Goal: Task Accomplishment & Management: Manage account settings

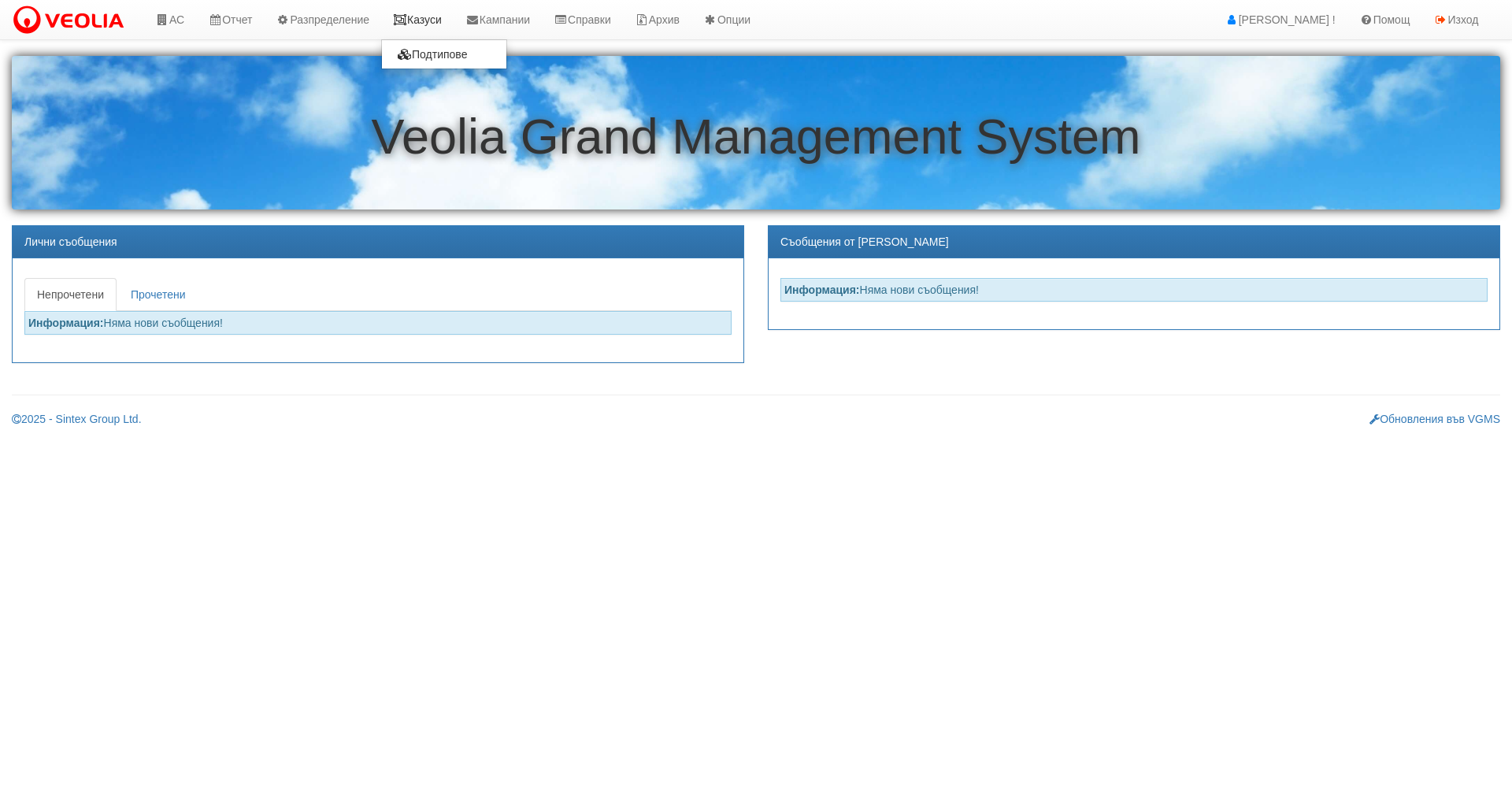
click at [435, 19] on link "Казуси" at bounding box center [418, 19] width 73 height 40
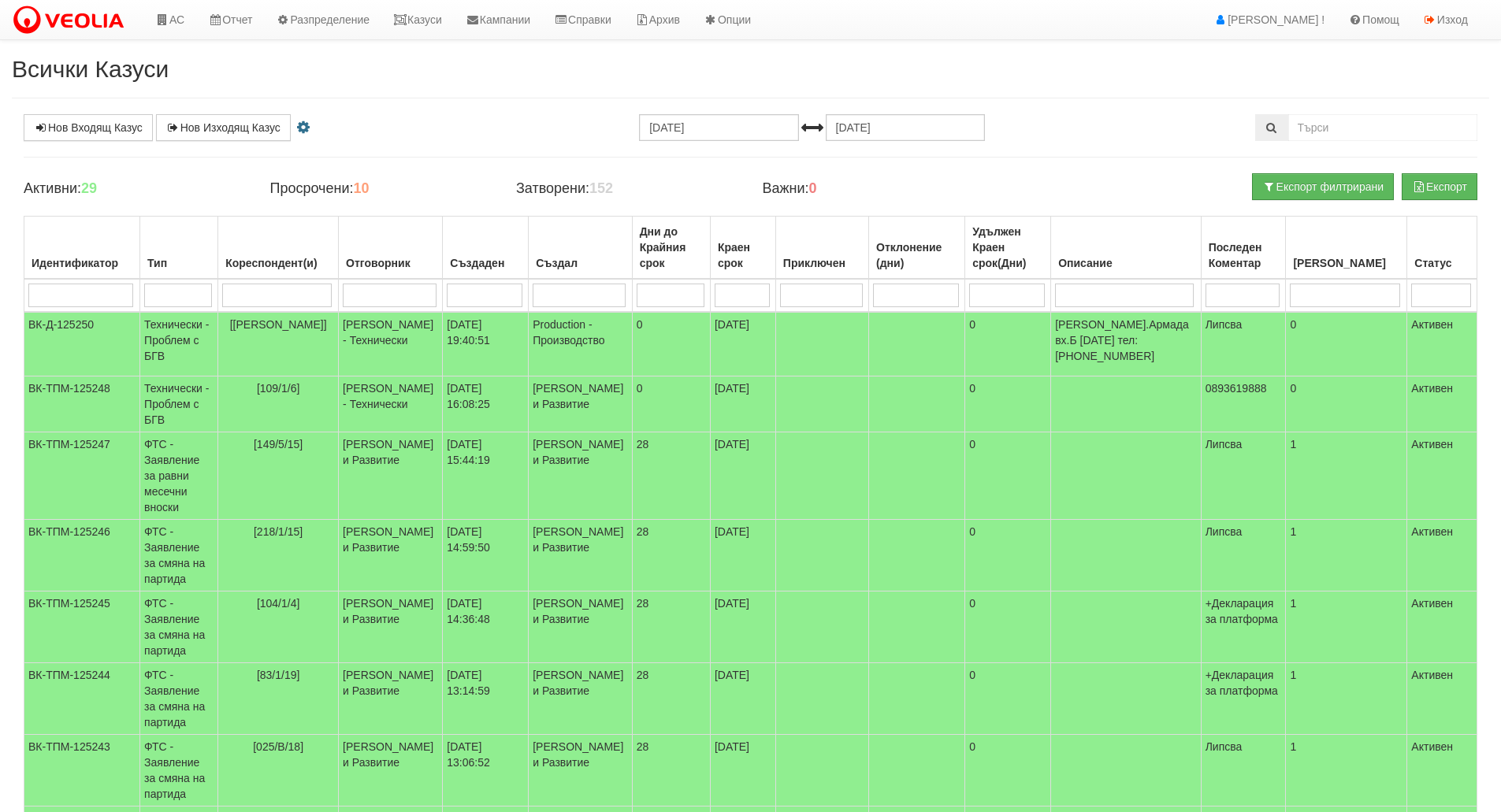
click at [174, 297] on input "search" at bounding box center [178, 295] width 68 height 23
type input "тех"
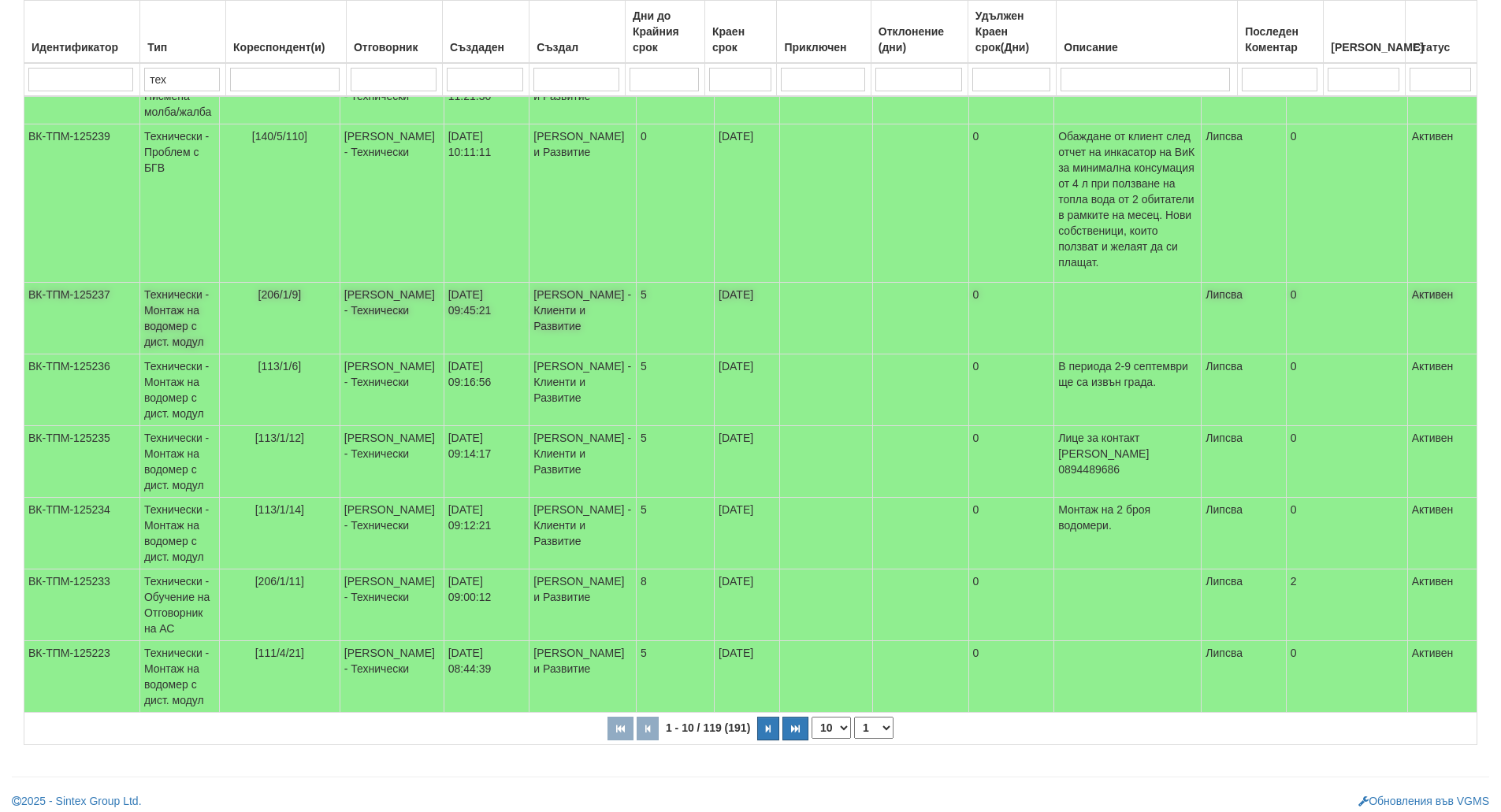
scroll to position [364, 0]
type input "тех"
click at [766, 724] on icon "button" at bounding box center [769, 728] width 5 height 9
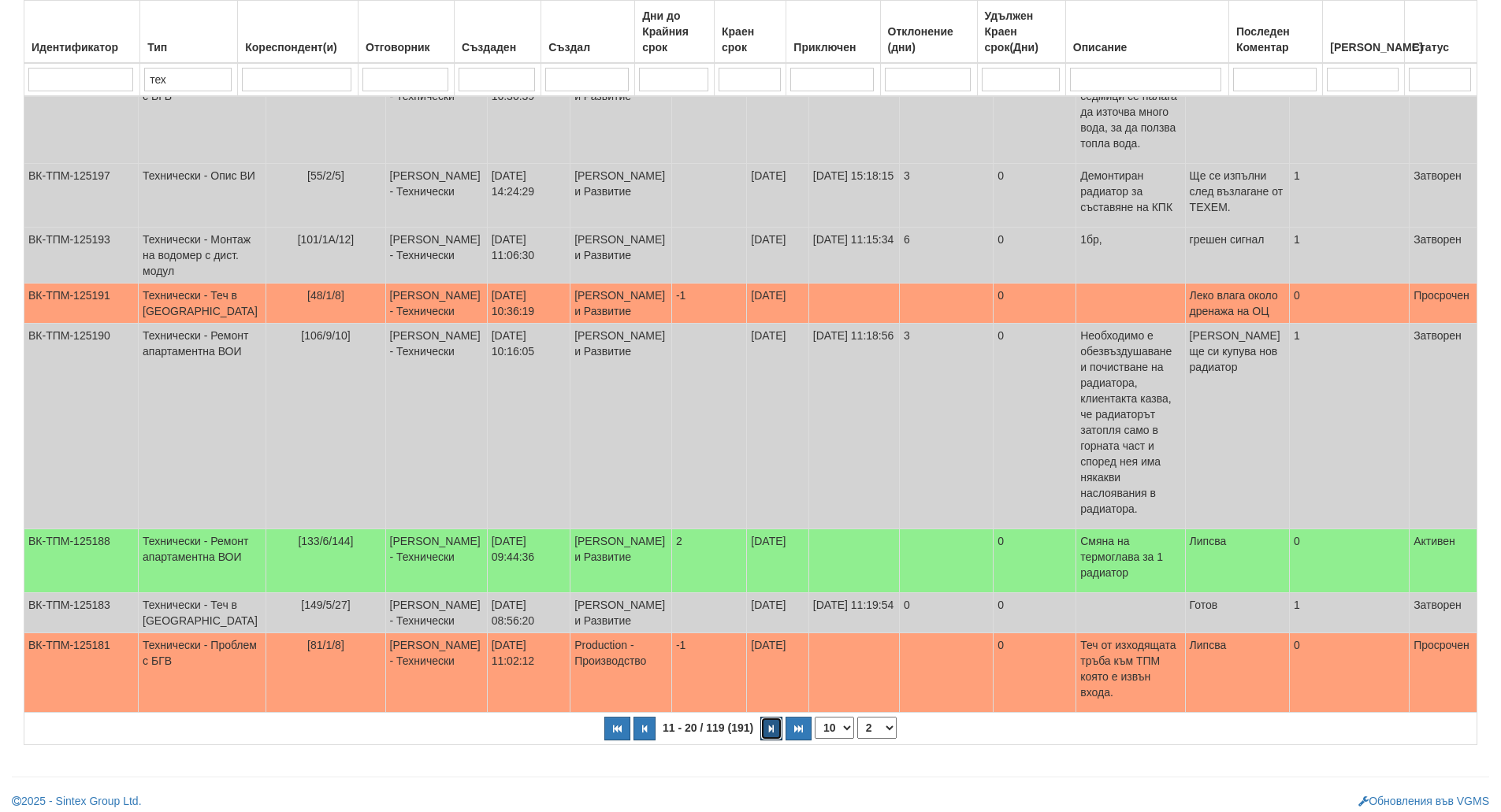
scroll to position [349, 0]
click at [772, 724] on icon "button" at bounding box center [772, 728] width 5 height 9
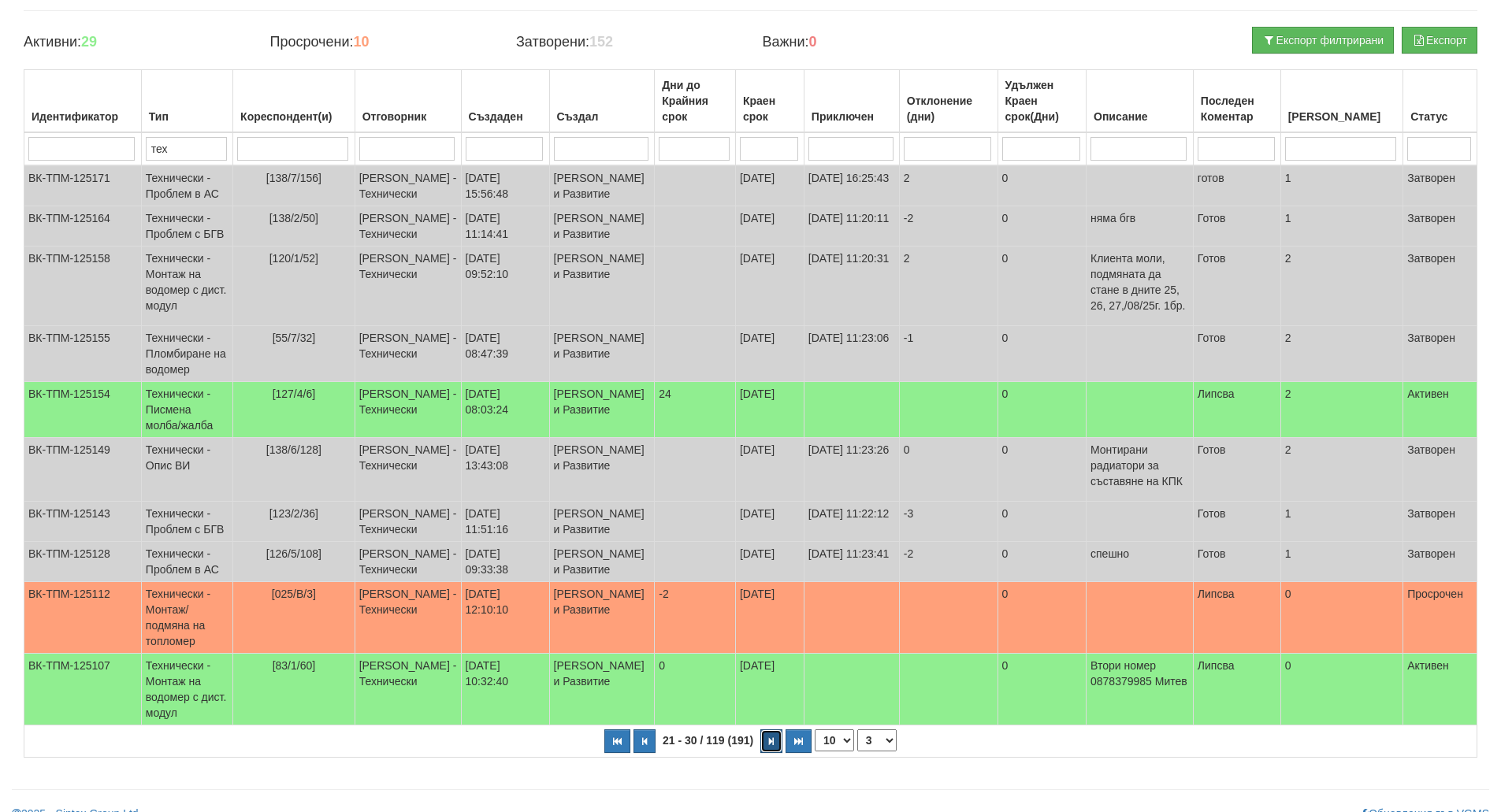
scroll to position [231, 0]
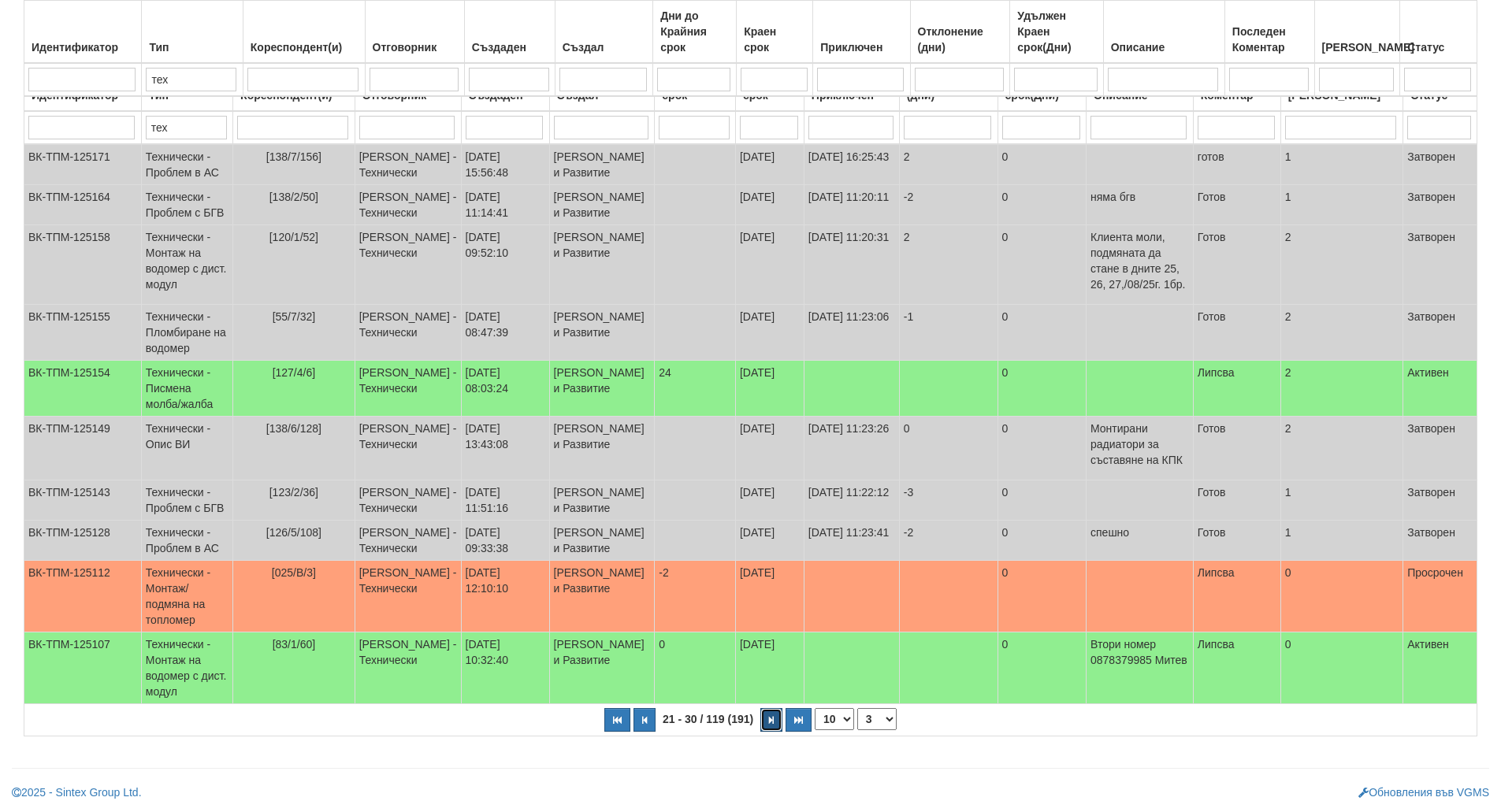
click at [776, 724] on button "button" at bounding box center [771, 720] width 22 height 23
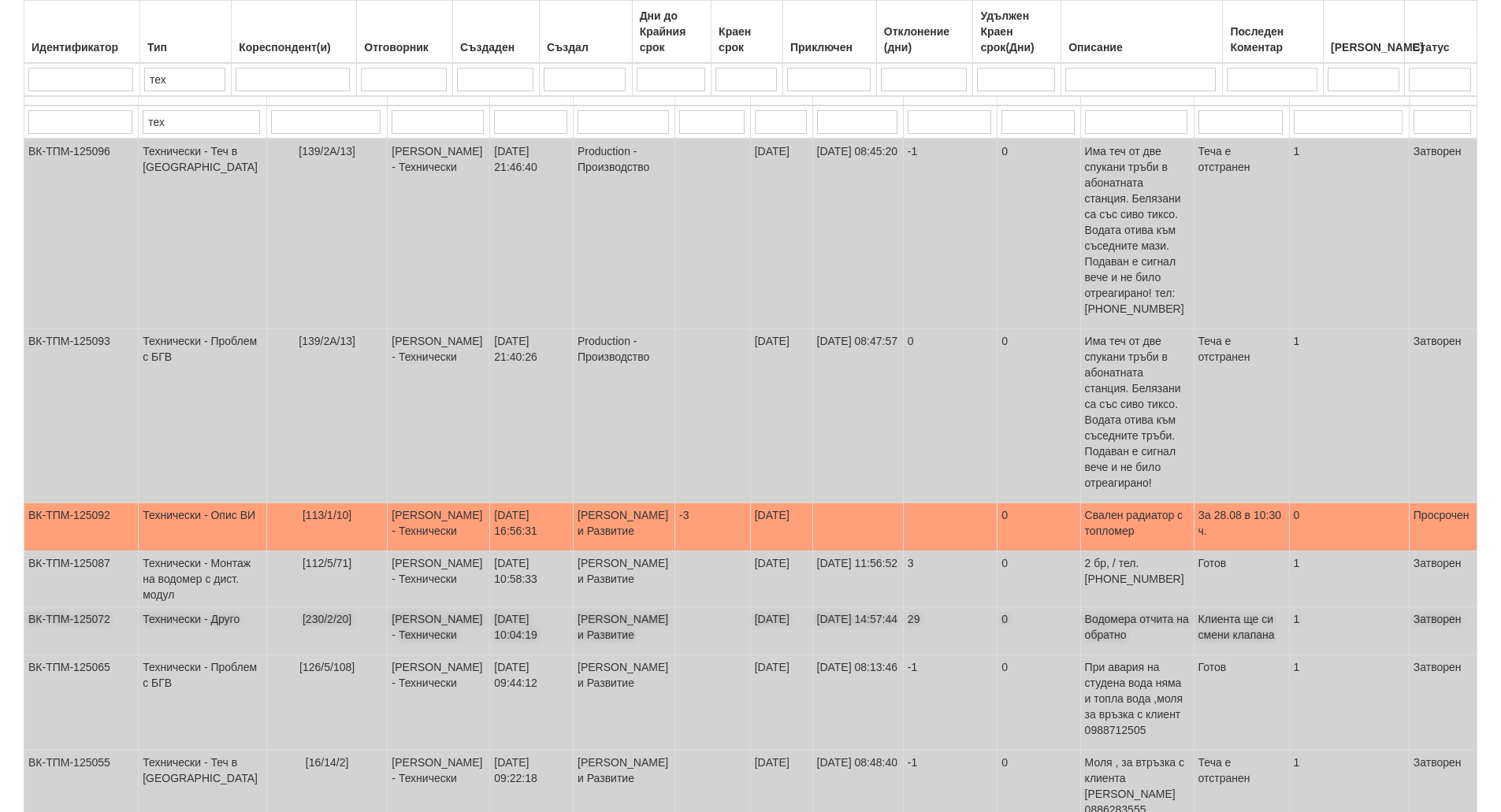
scroll to position [393, 0]
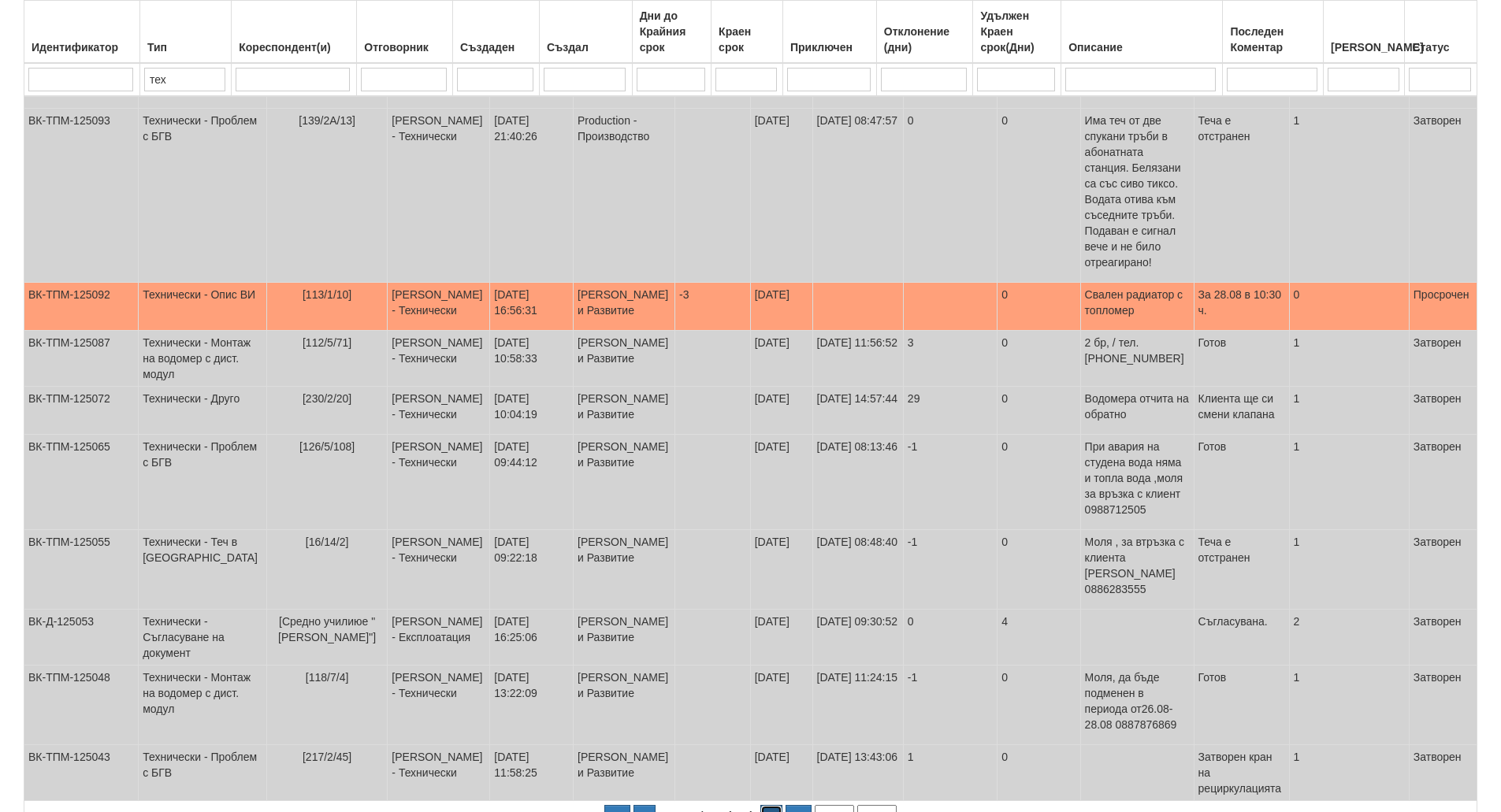
click at [769, 811] on icon "button" at bounding box center [772, 817] width 5 height 9
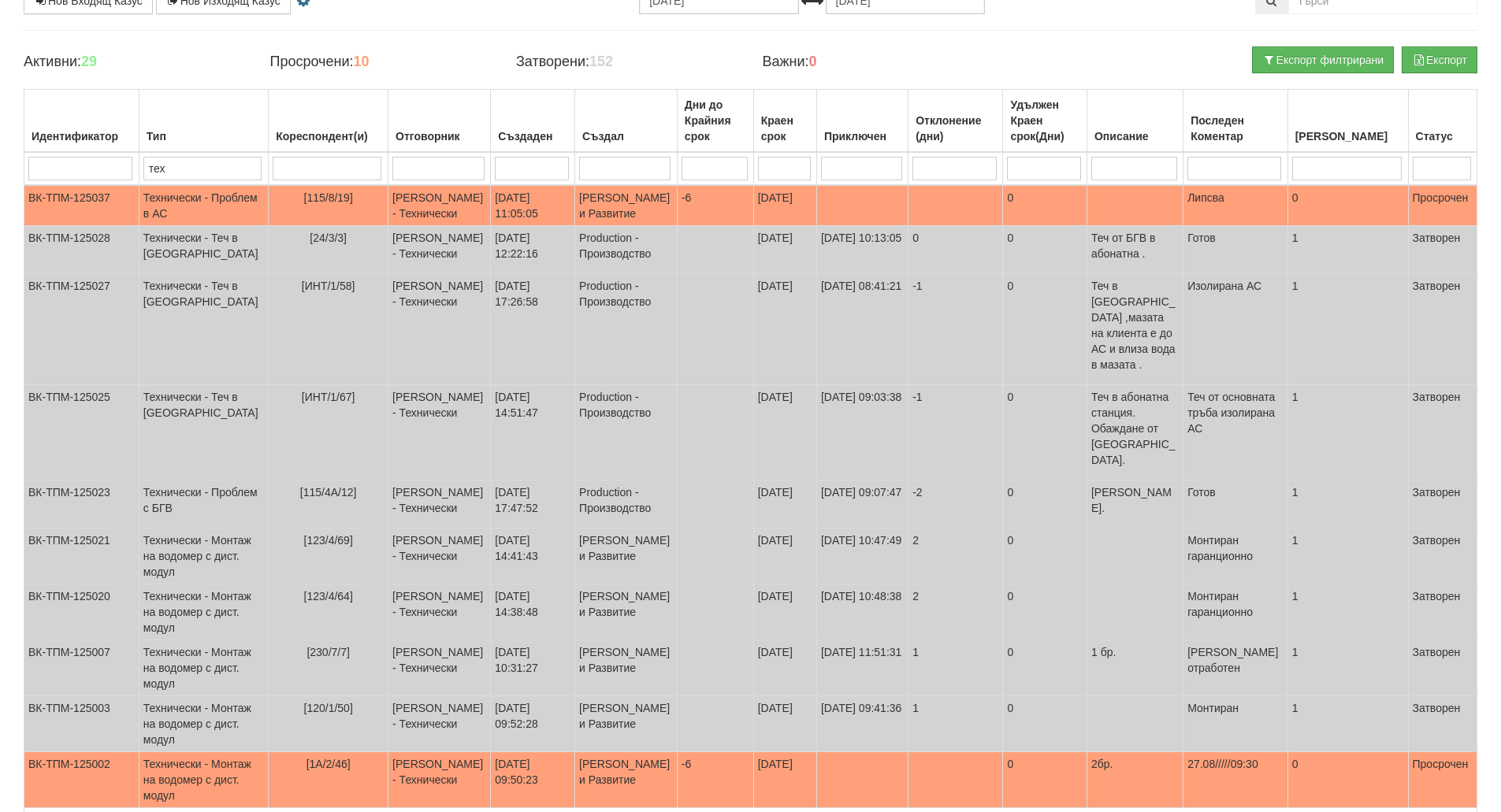
scroll to position [255, 0]
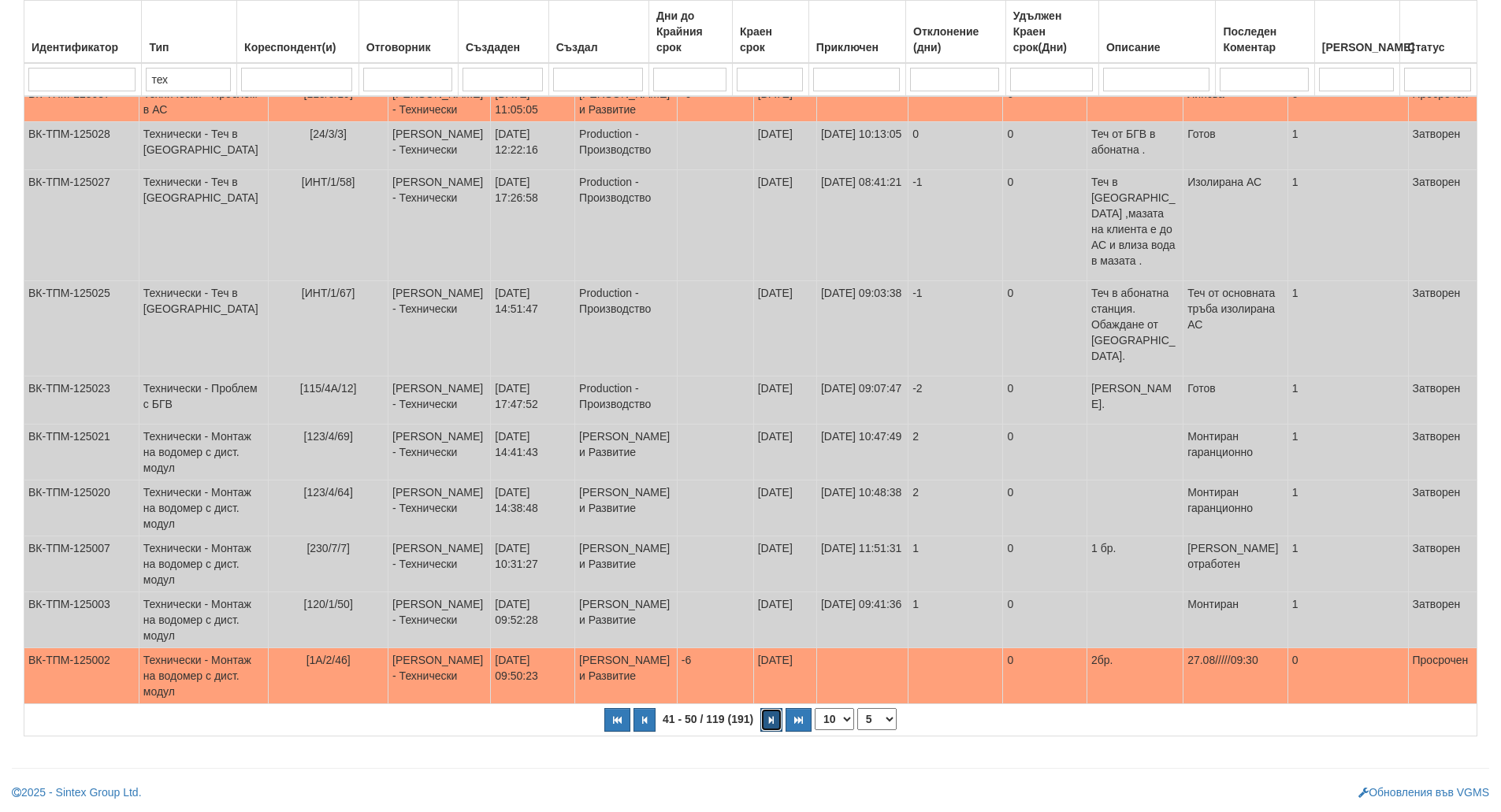
click at [771, 726] on button "button" at bounding box center [771, 720] width 22 height 23
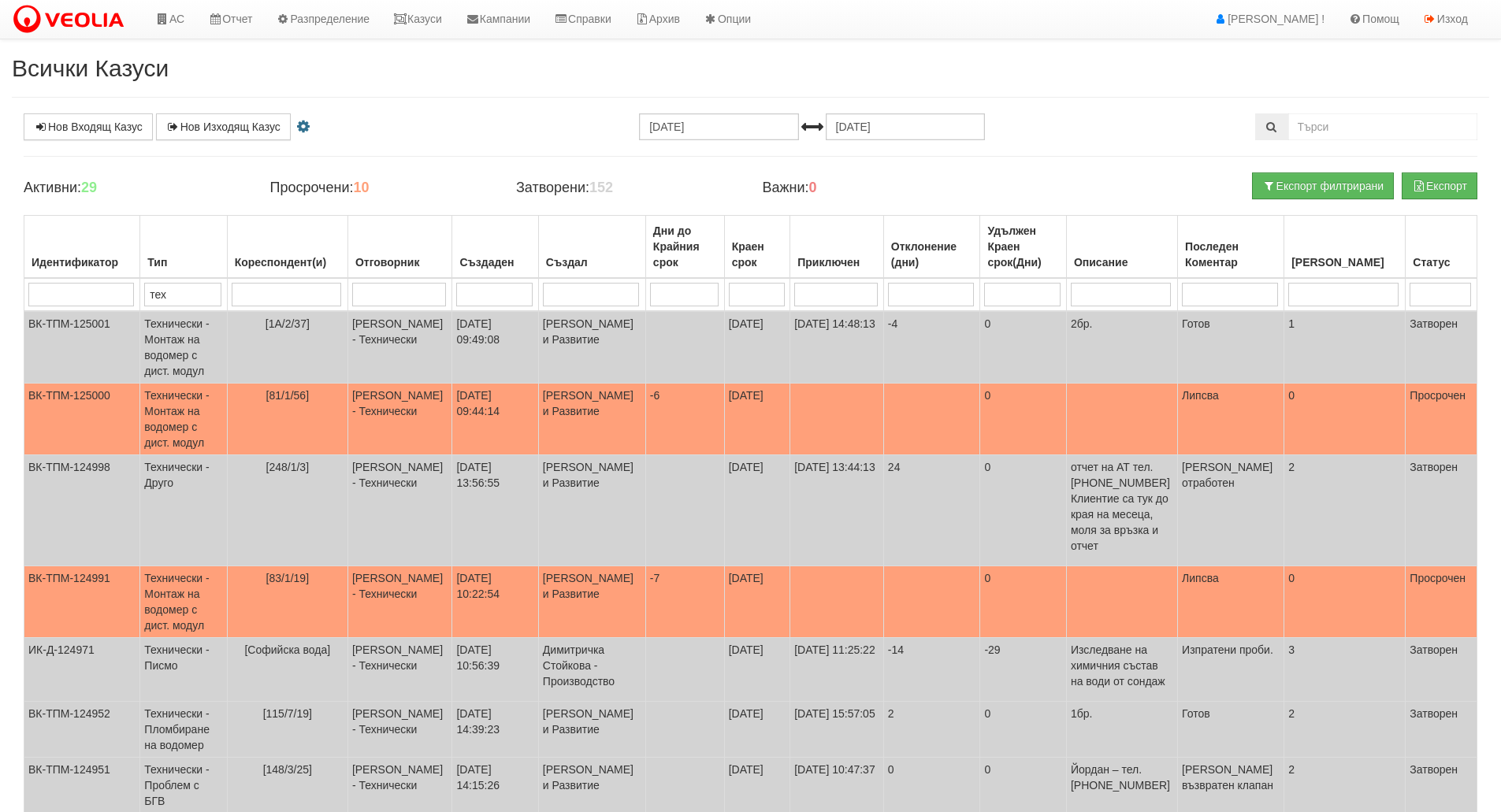
scroll to position [0, 0]
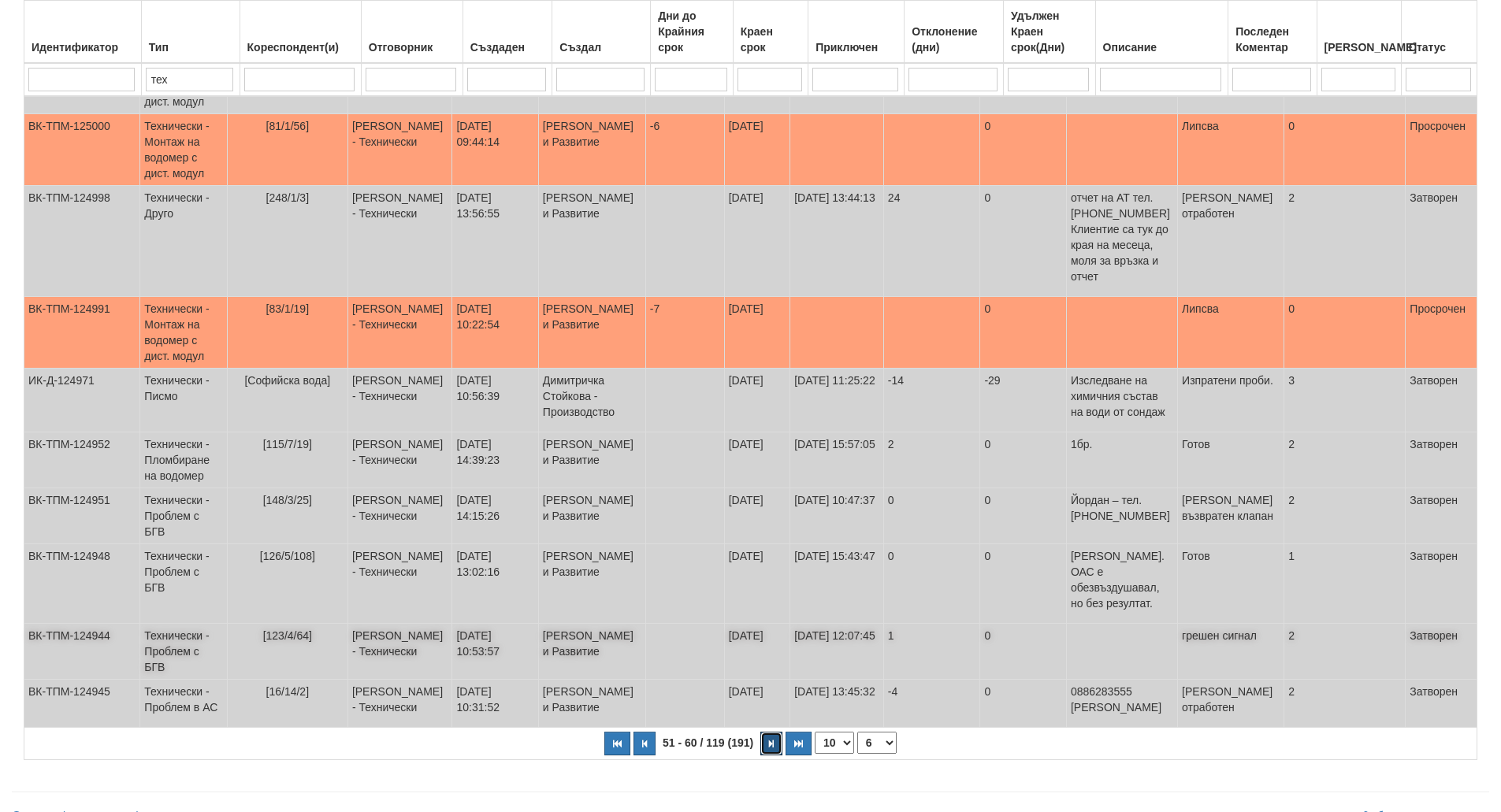
click at [771, 732] on button "button" at bounding box center [771, 743] width 22 height 23
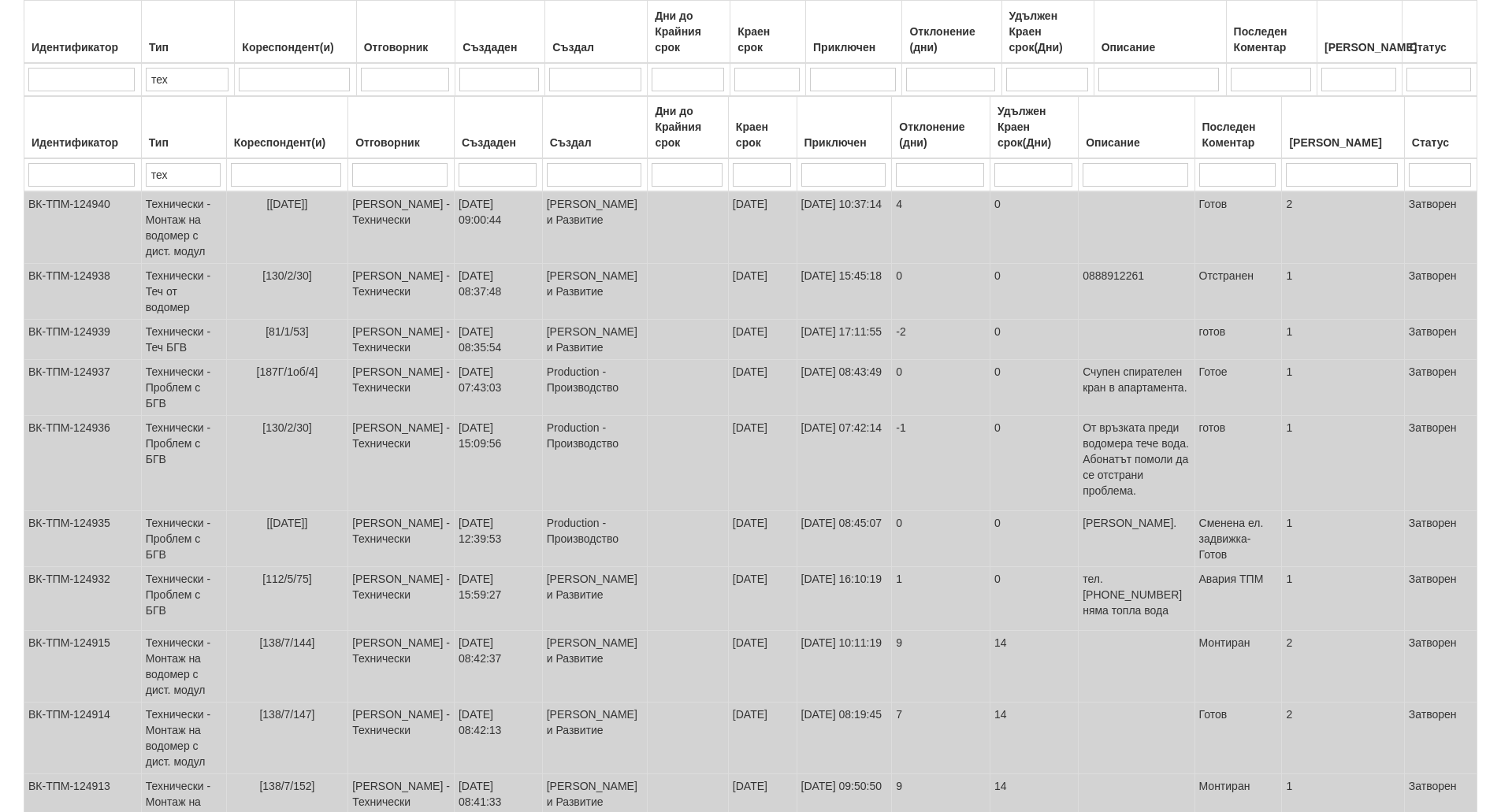
scroll to position [246, 0]
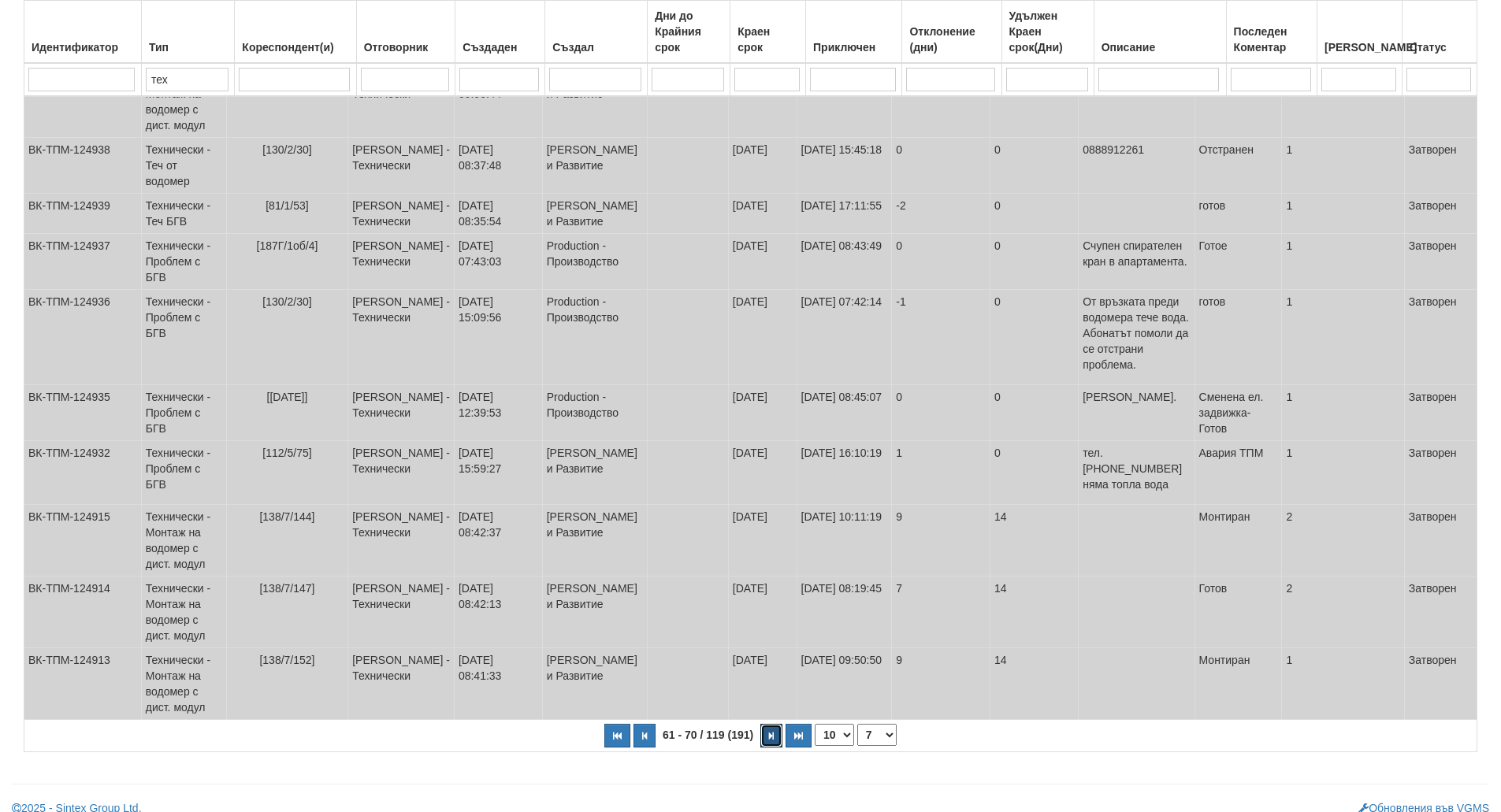
click at [771, 727] on button "button" at bounding box center [771, 735] width 22 height 23
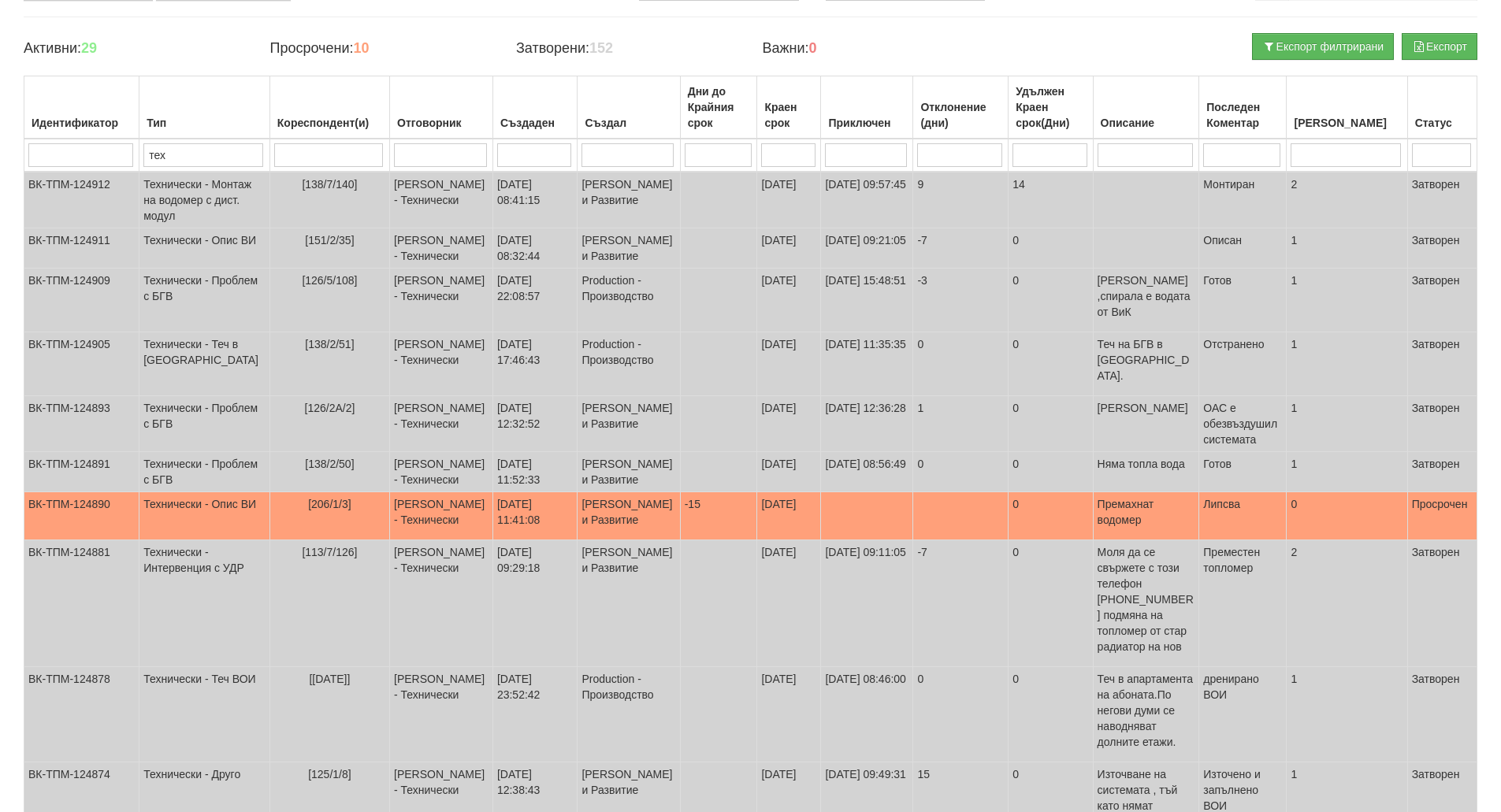
scroll to position [278, 0]
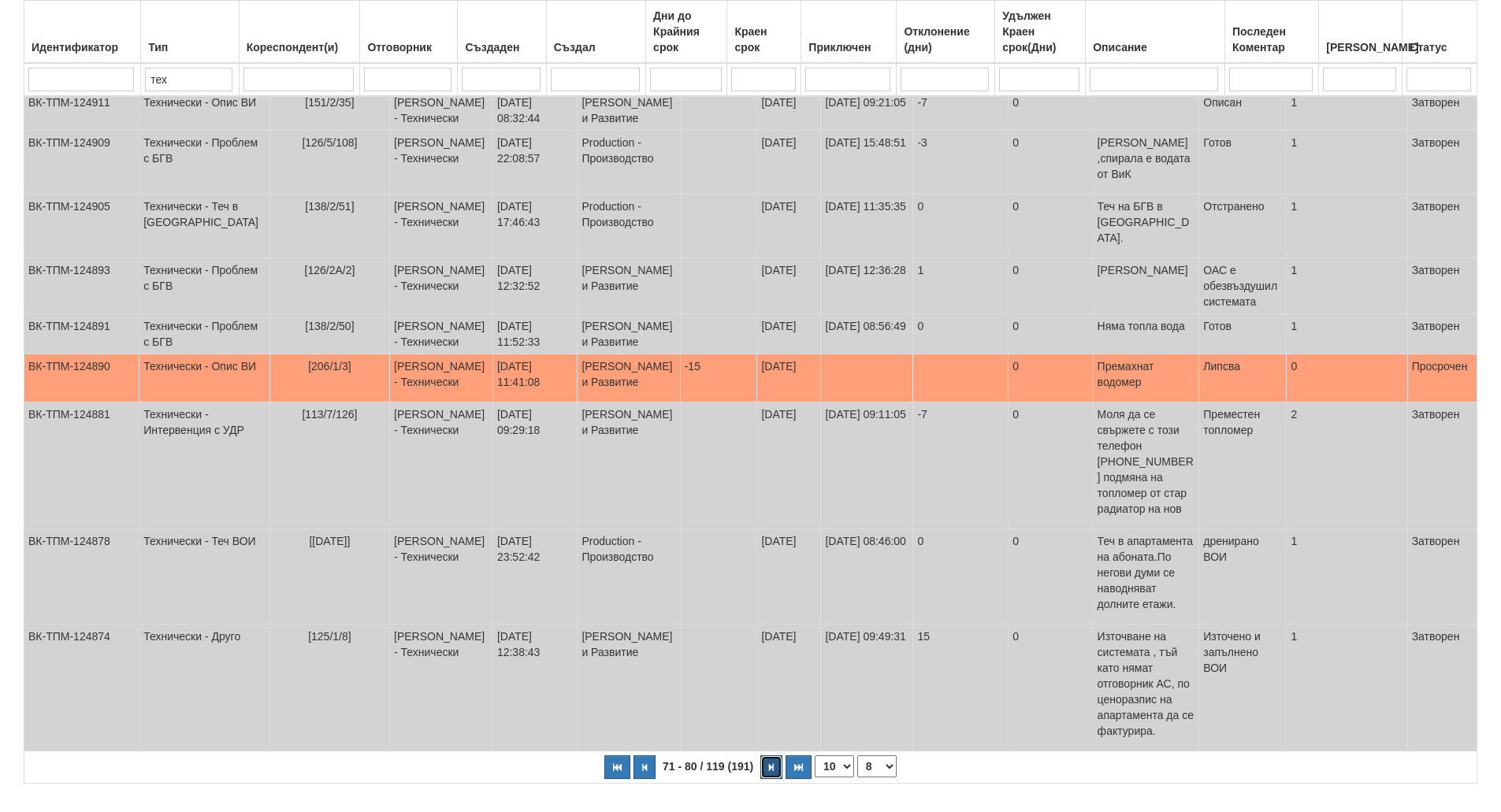
click at [771, 755] on button "button" at bounding box center [771, 767] width 22 height 23
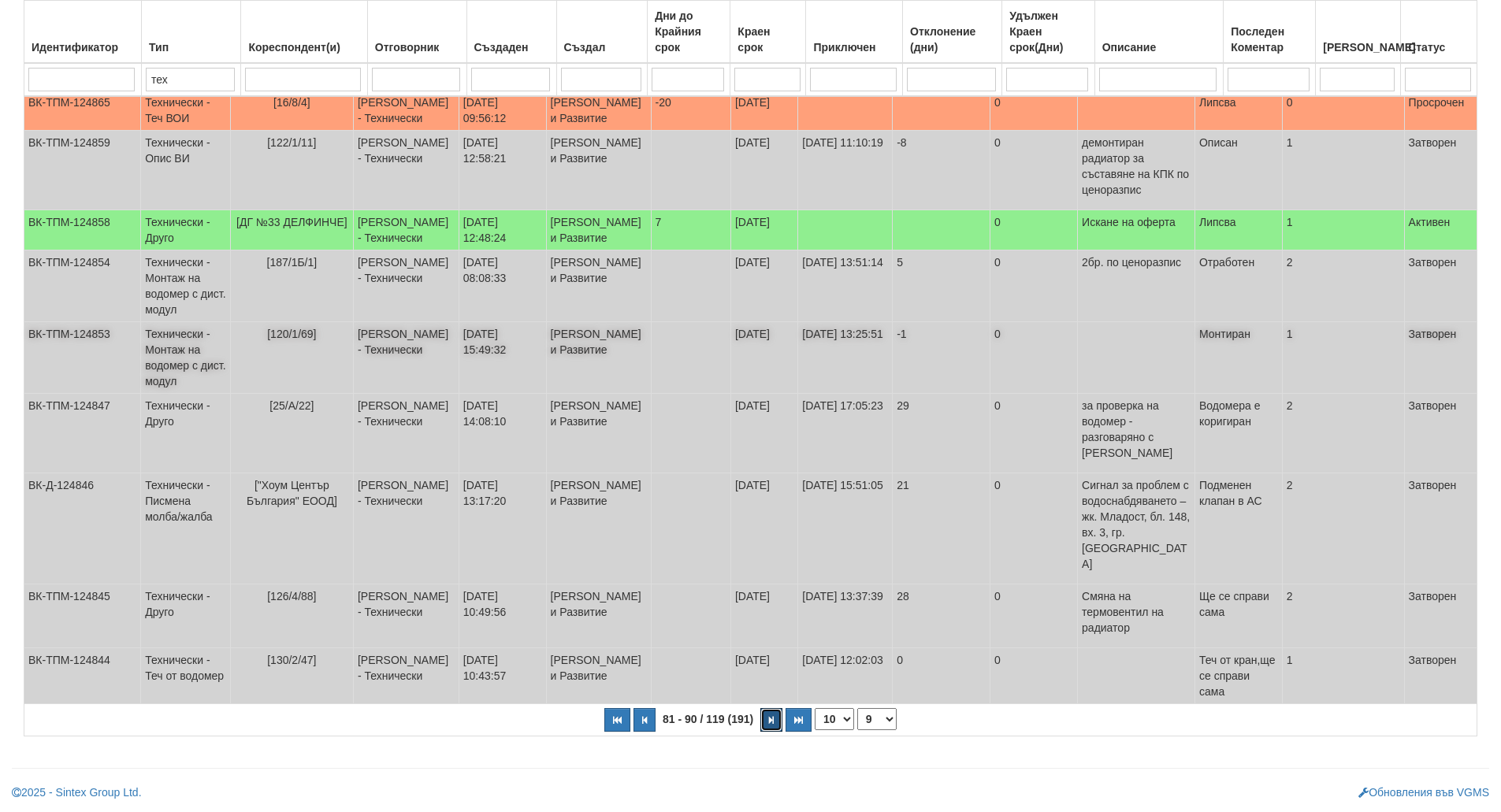
scroll to position [333, 0]
click at [771, 728] on button "button" at bounding box center [771, 720] width 22 height 23
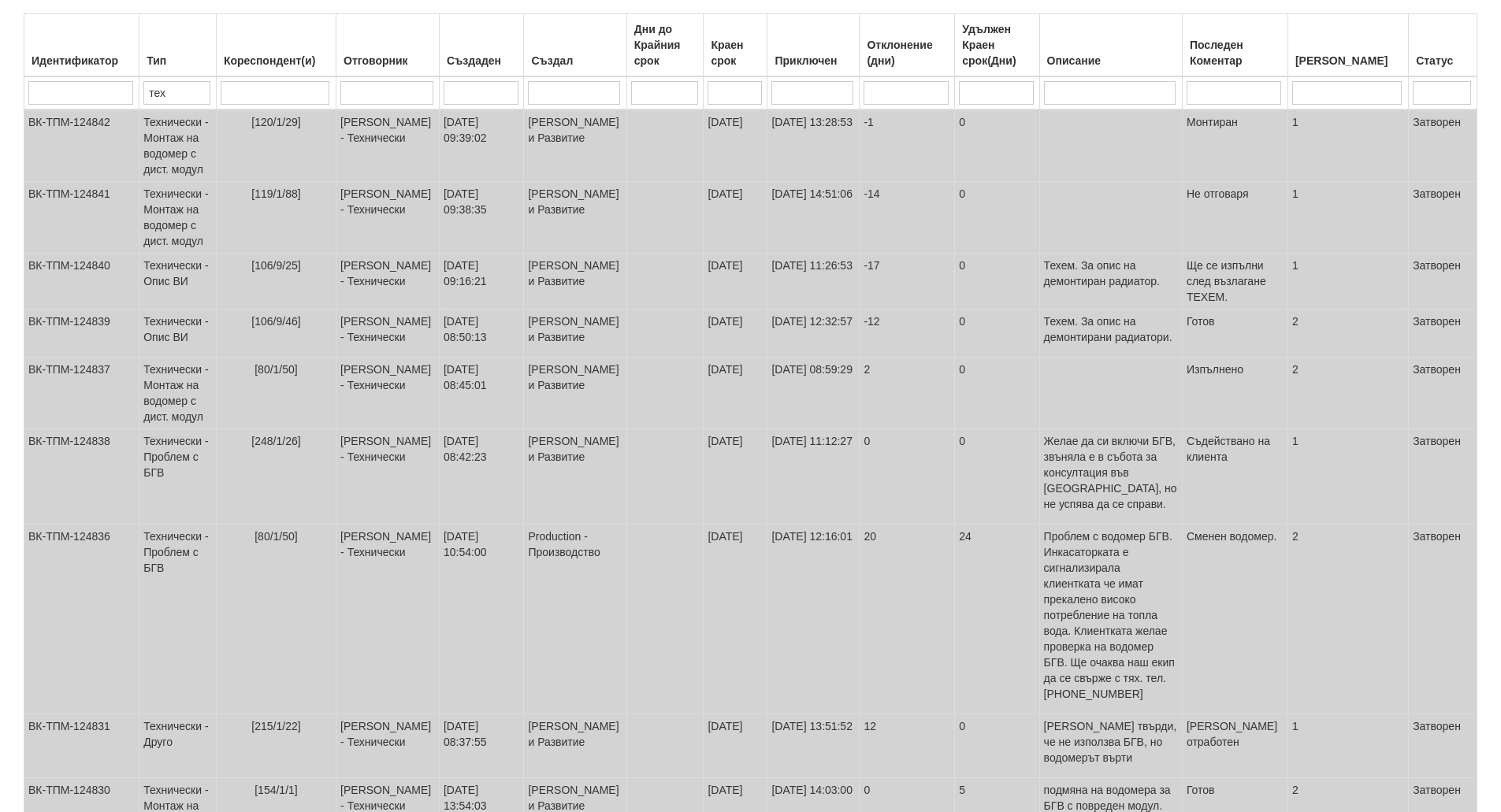
scroll to position [0, 0]
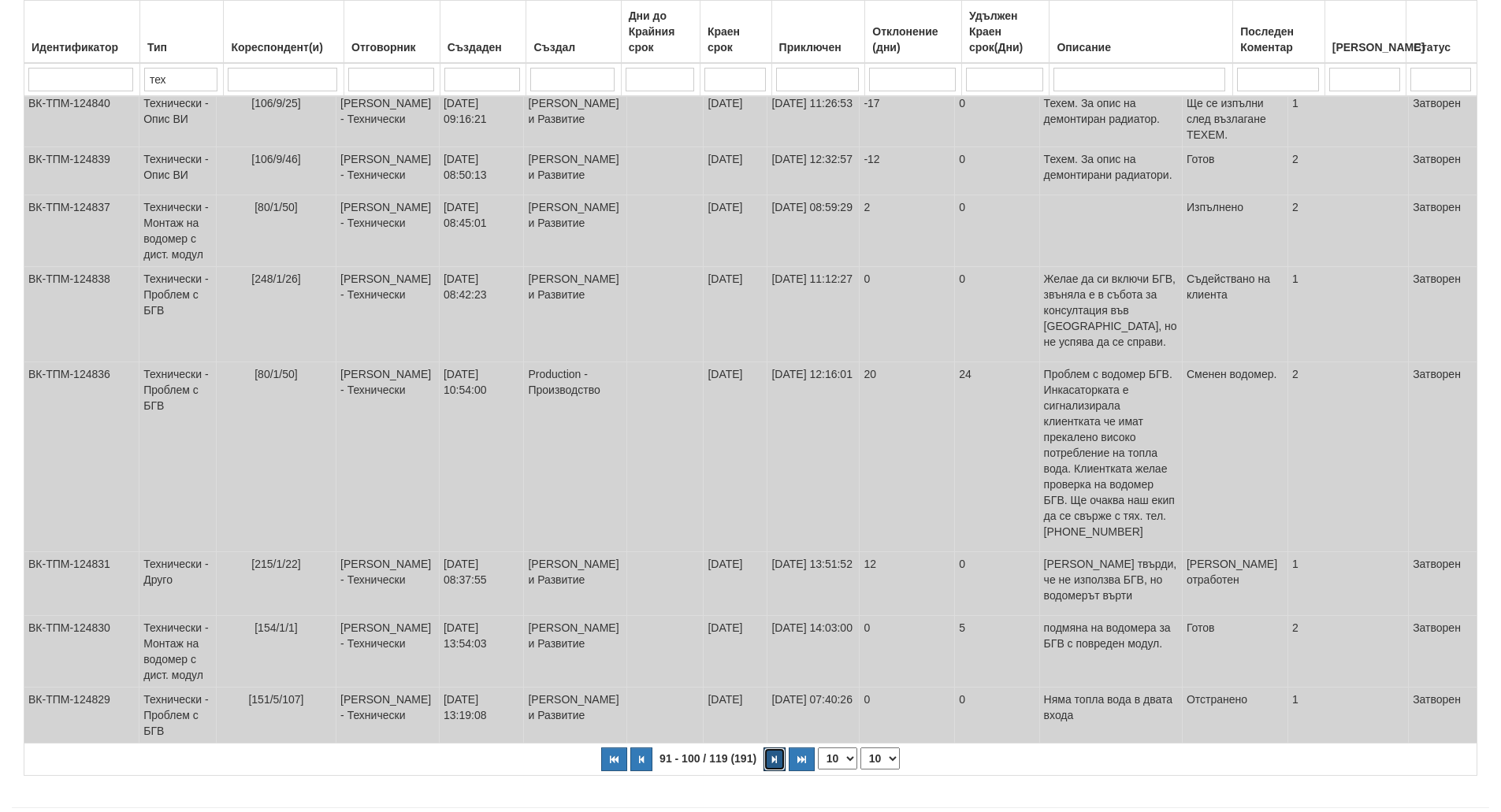
click at [771, 747] on button "button" at bounding box center [774, 759] width 22 height 23
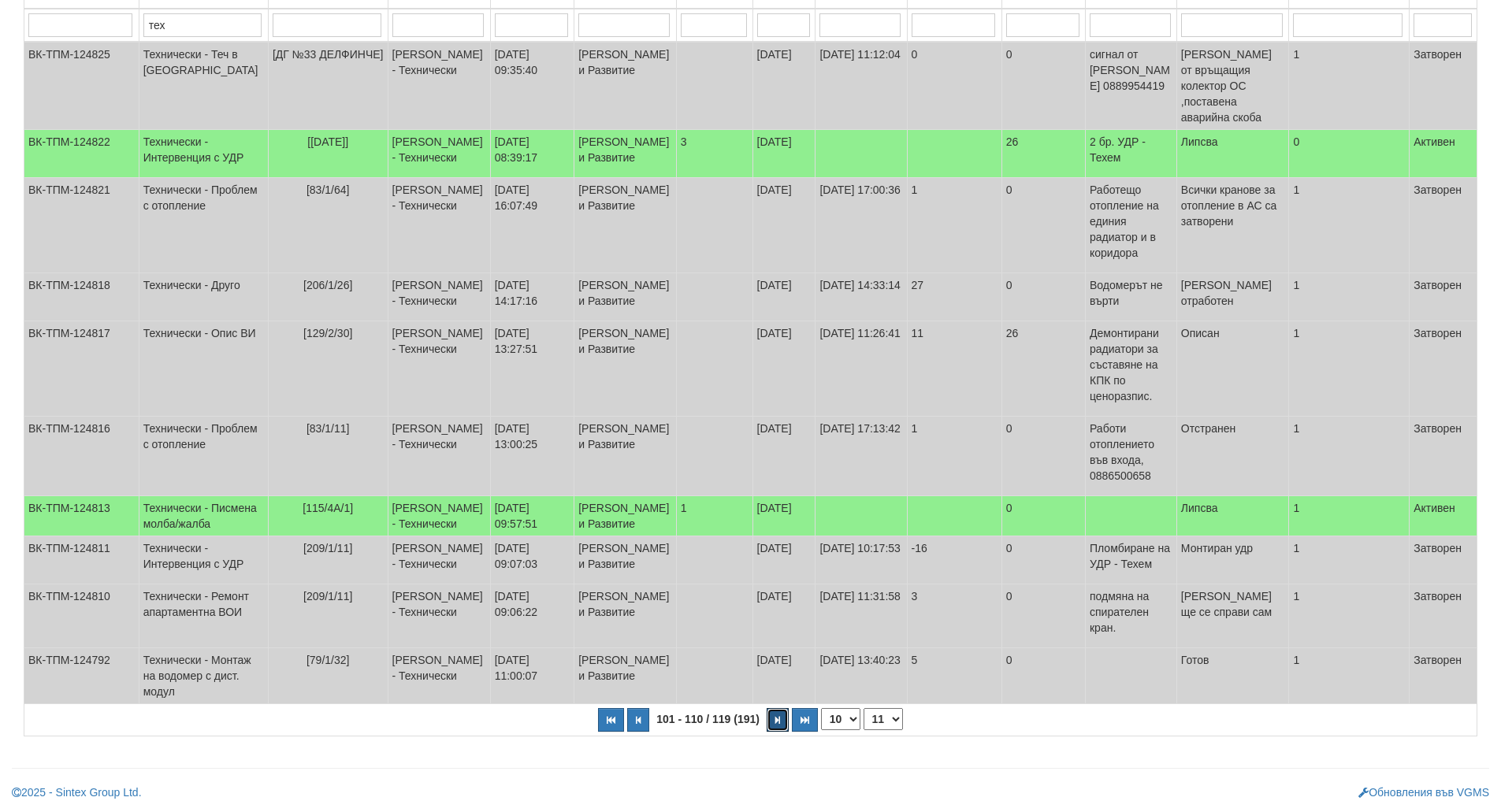
scroll to position [294, 0]
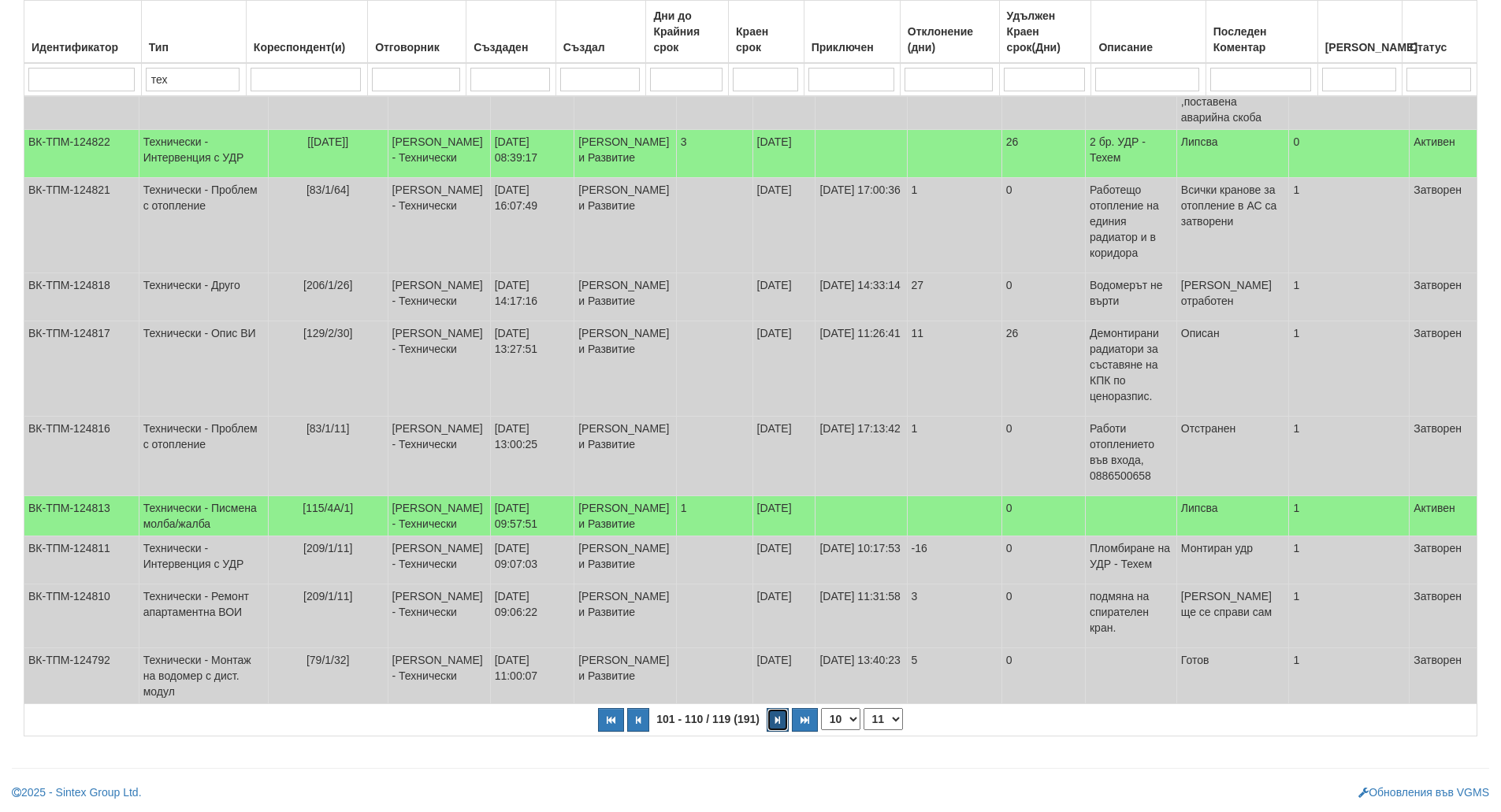
click at [771, 728] on button "button" at bounding box center [778, 720] width 22 height 23
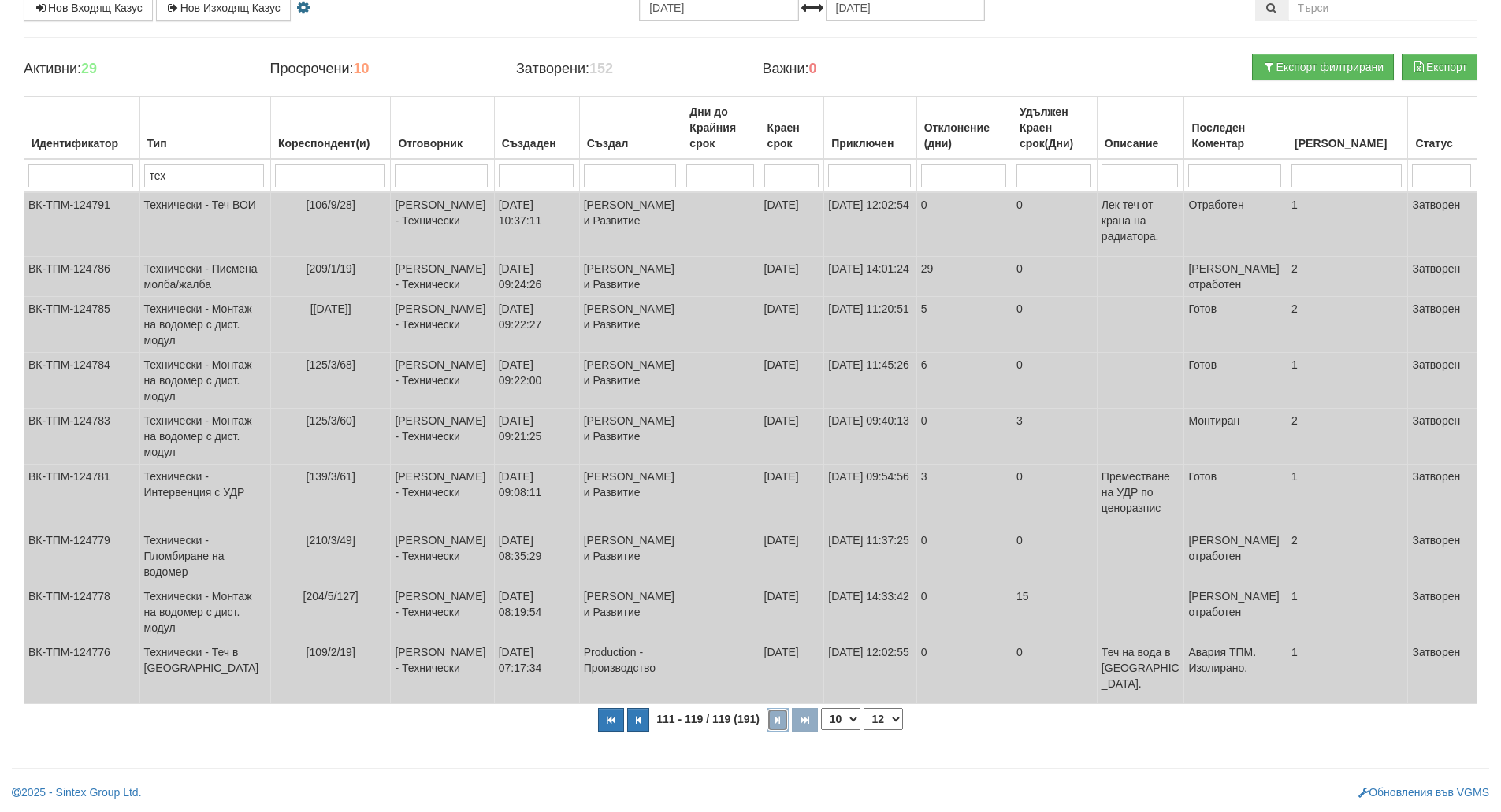
scroll to position [0, 0]
click at [615, 729] on button "button" at bounding box center [611, 720] width 26 height 23
select select "1"
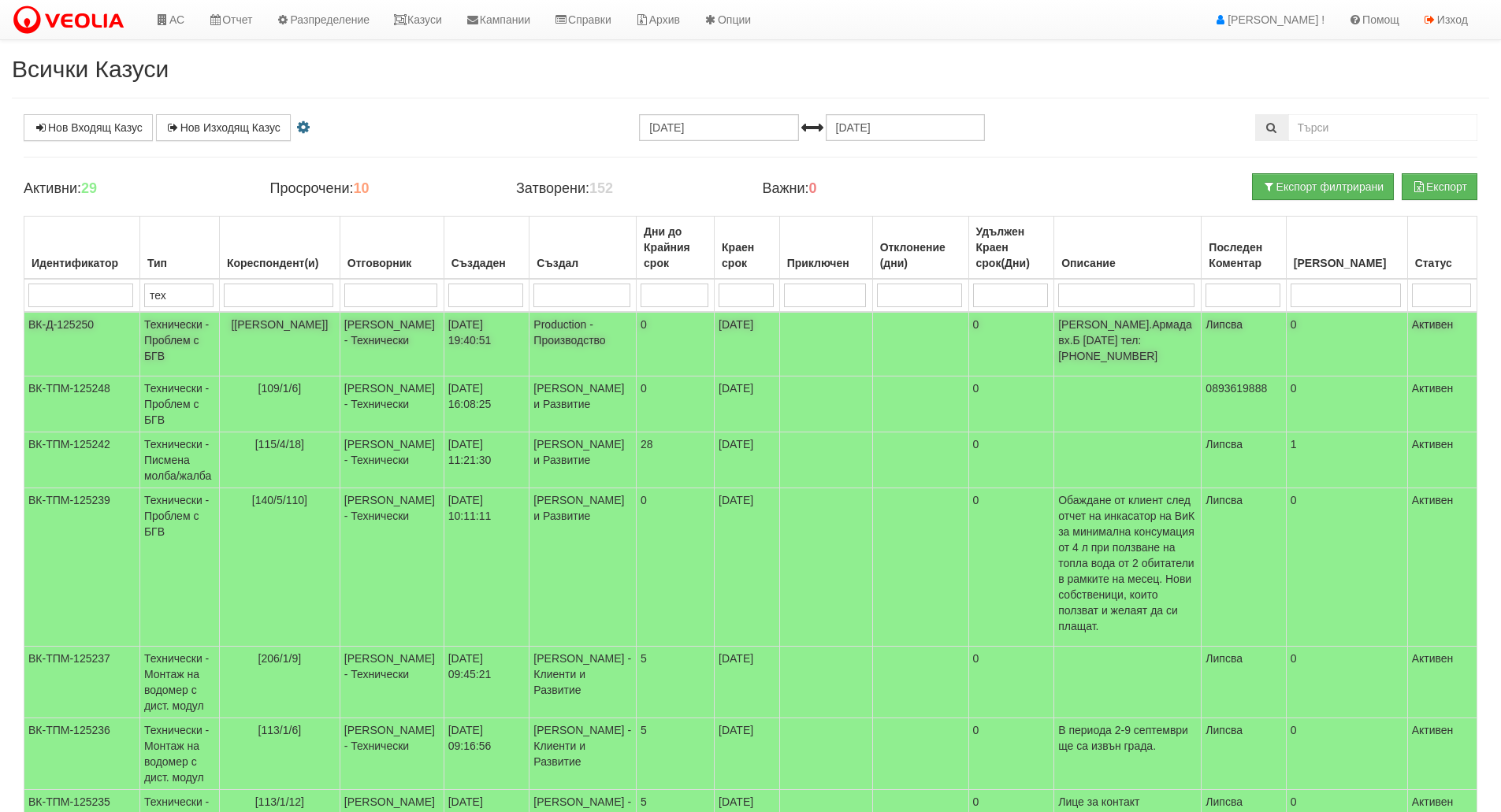
click at [301, 330] on td "[[PERSON_NAME]]" at bounding box center [279, 344] width 120 height 65
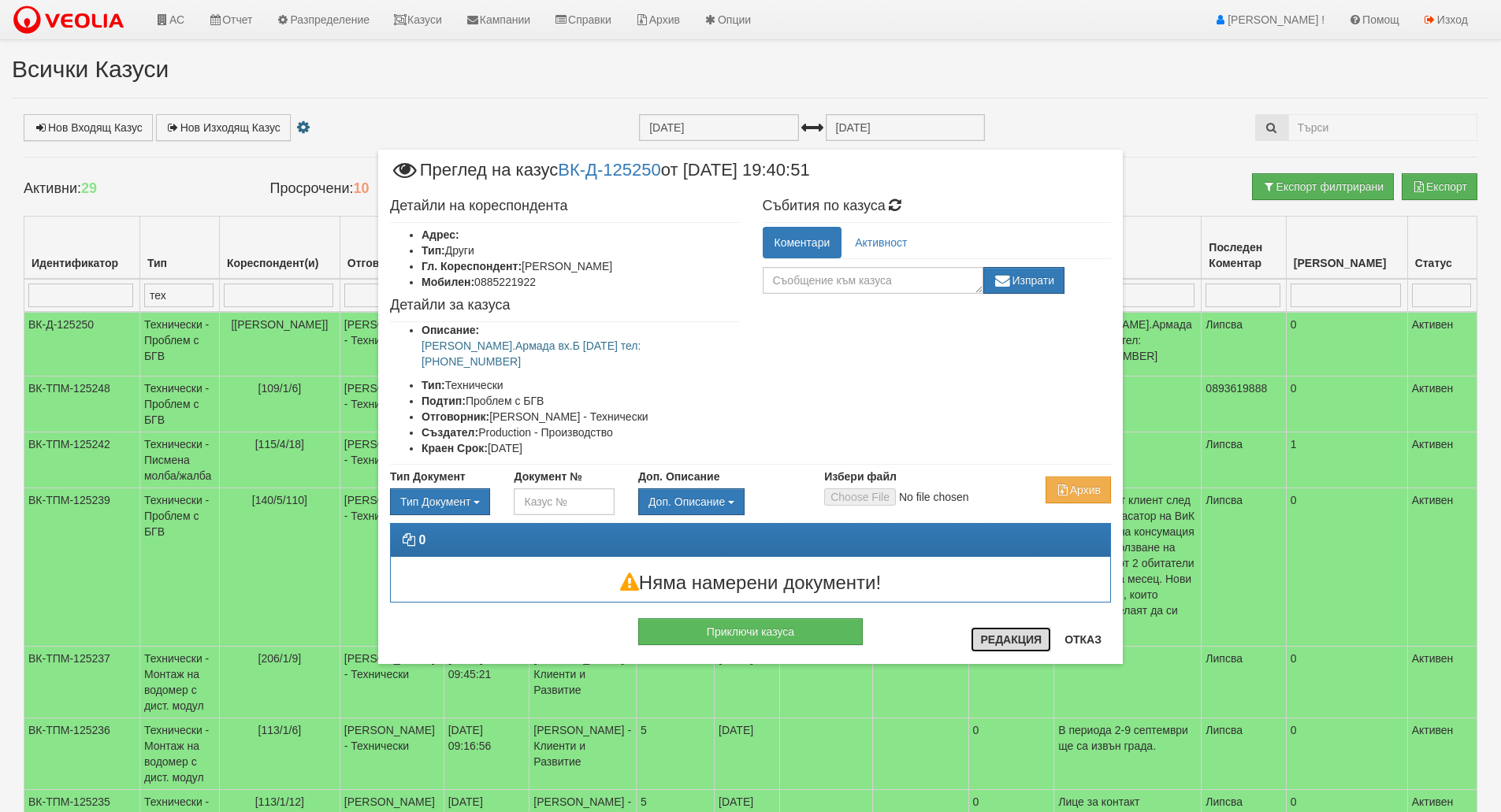
click at [1020, 629] on button "Редакция" at bounding box center [1010, 639] width 80 height 25
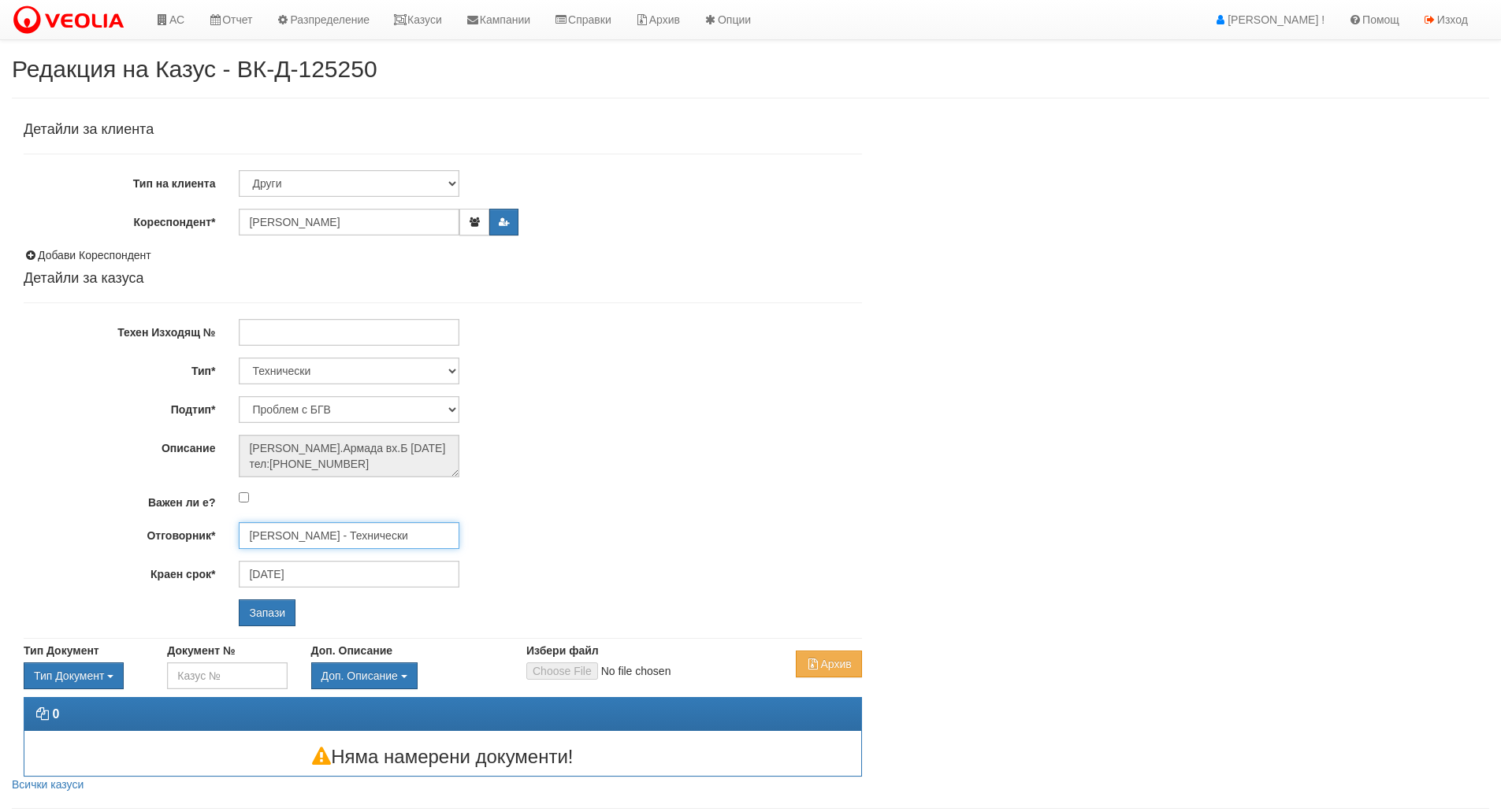
click at [396, 532] on input "[PERSON_NAME] - Технически" at bounding box center [348, 535] width 221 height 27
drag, startPoint x: 305, startPoint y: 539, endPoint x: 234, endPoint y: 531, distance: 71.4
click at [234, 531] on div "нед" at bounding box center [550, 535] width 646 height 27
click at [267, 555] on div "[PERSON_NAME] - Технически" at bounding box center [689, 561] width 897 height 19
type input "[PERSON_NAME] - Технически"
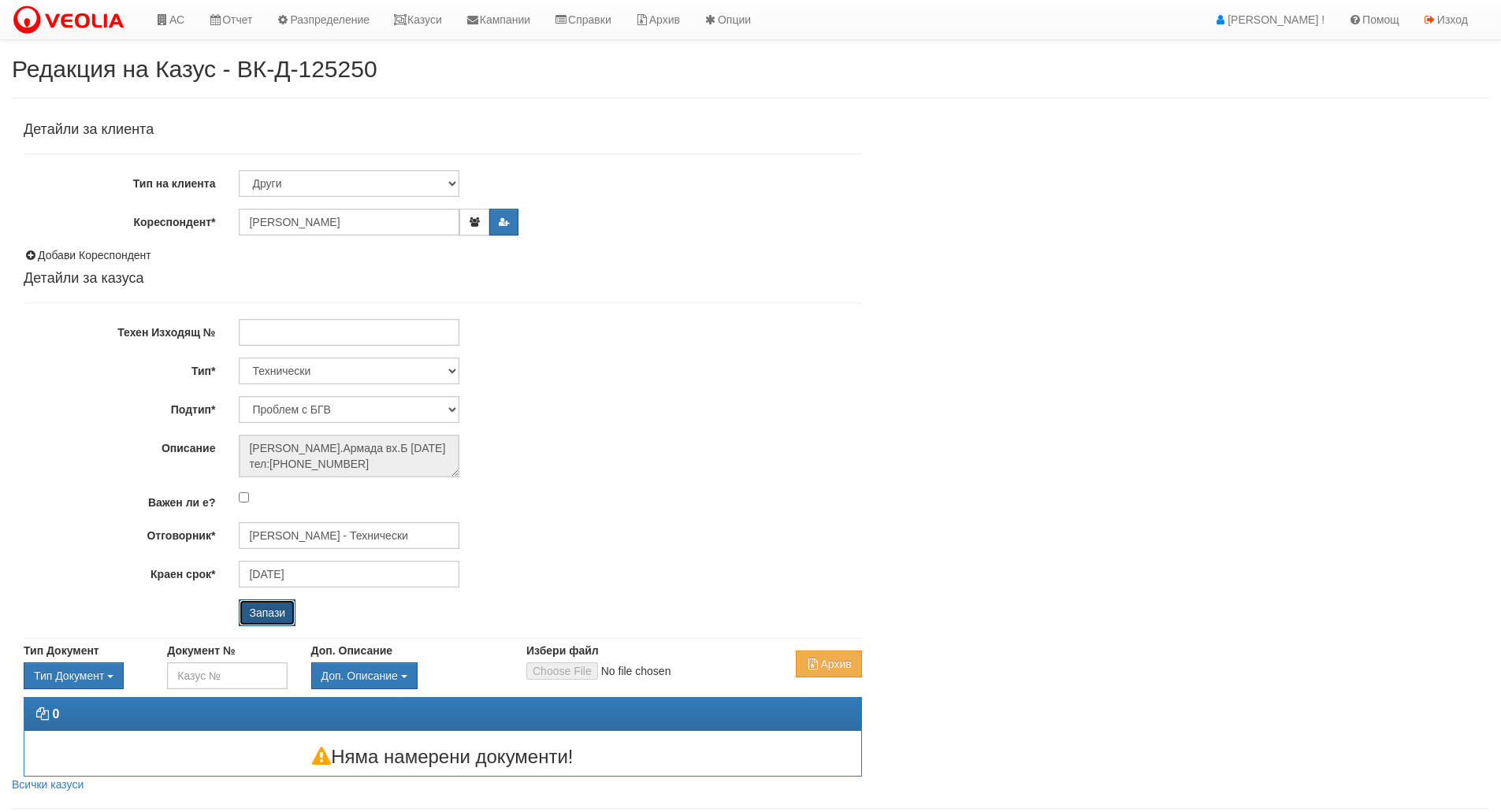
click at [260, 614] on input "Запази" at bounding box center [267, 612] width 57 height 27
